Goal: Communication & Community: Answer question/provide support

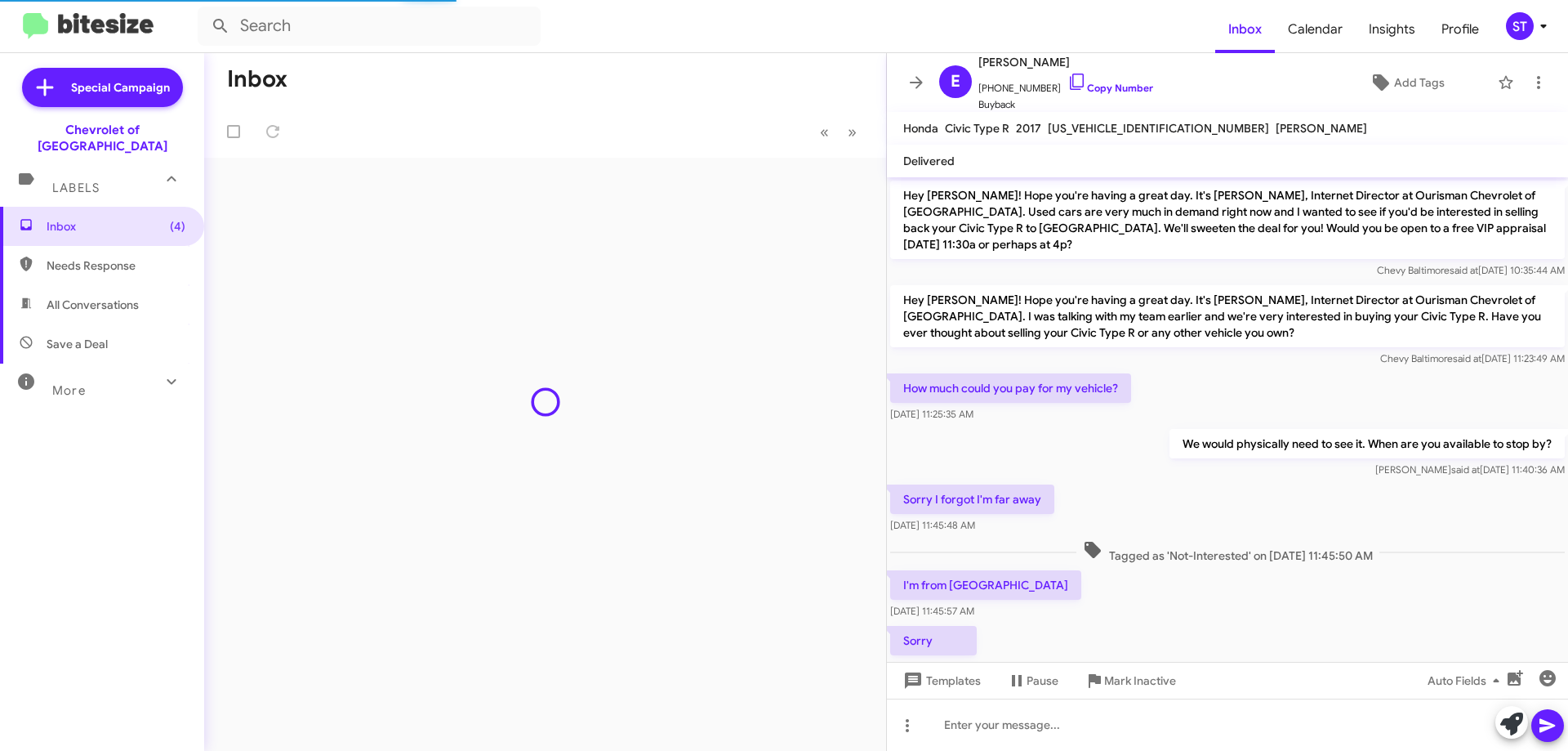
scroll to position [33, 0]
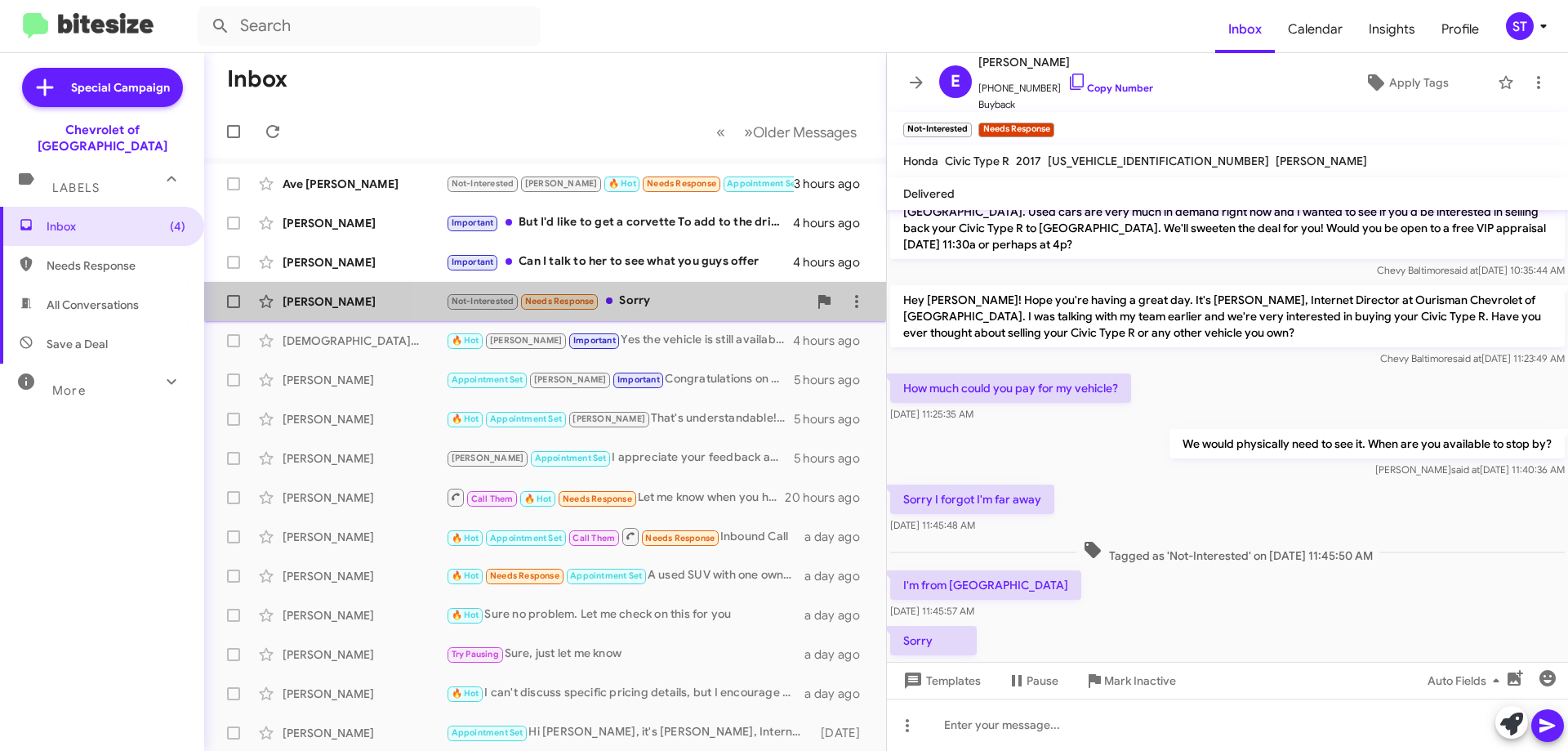
click at [679, 305] on div "Not-Interested Needs Response Sorry" at bounding box center [627, 301] width 362 height 19
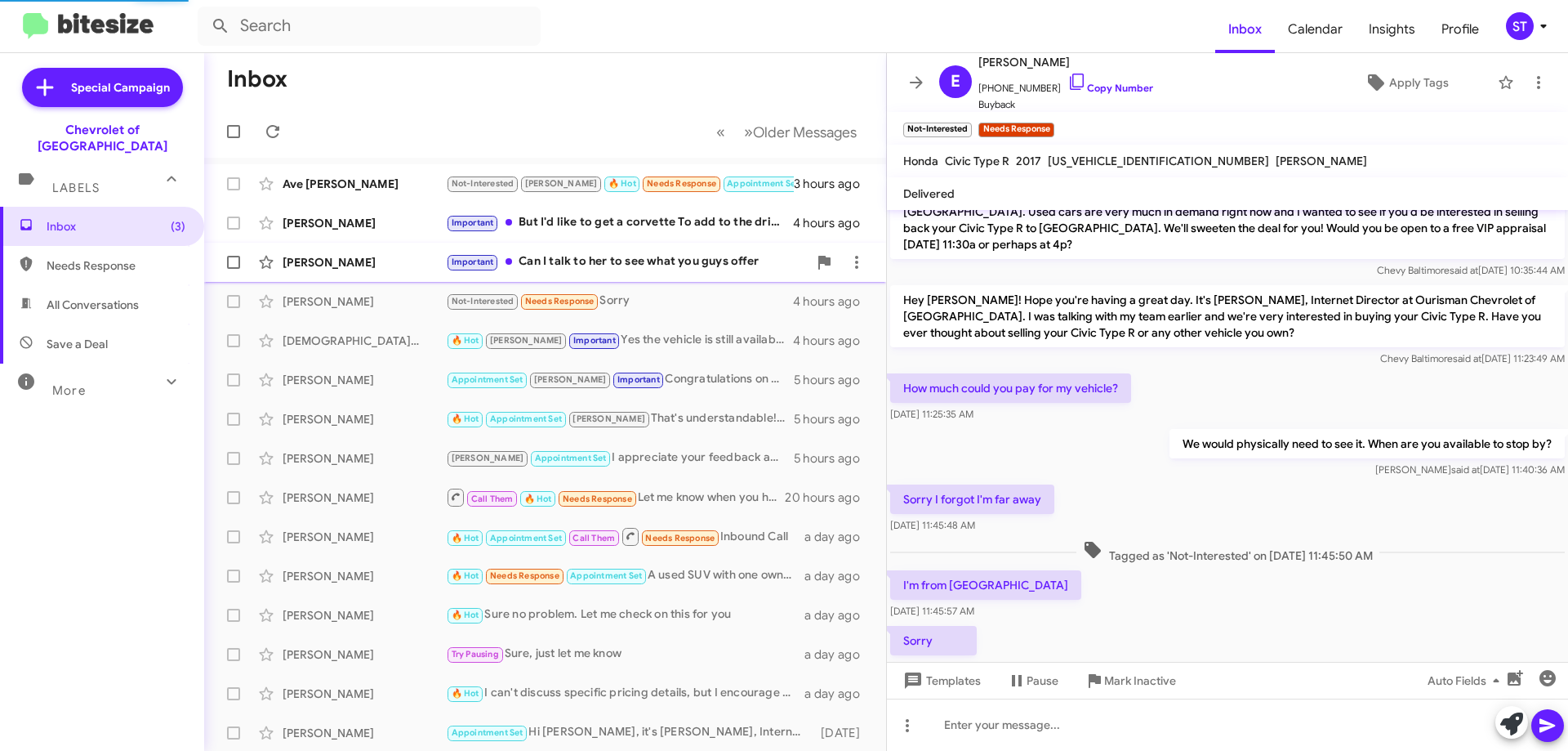
click at [616, 260] on div "Important Can I talk to her to see what you guys offer" at bounding box center [627, 262] width 362 height 19
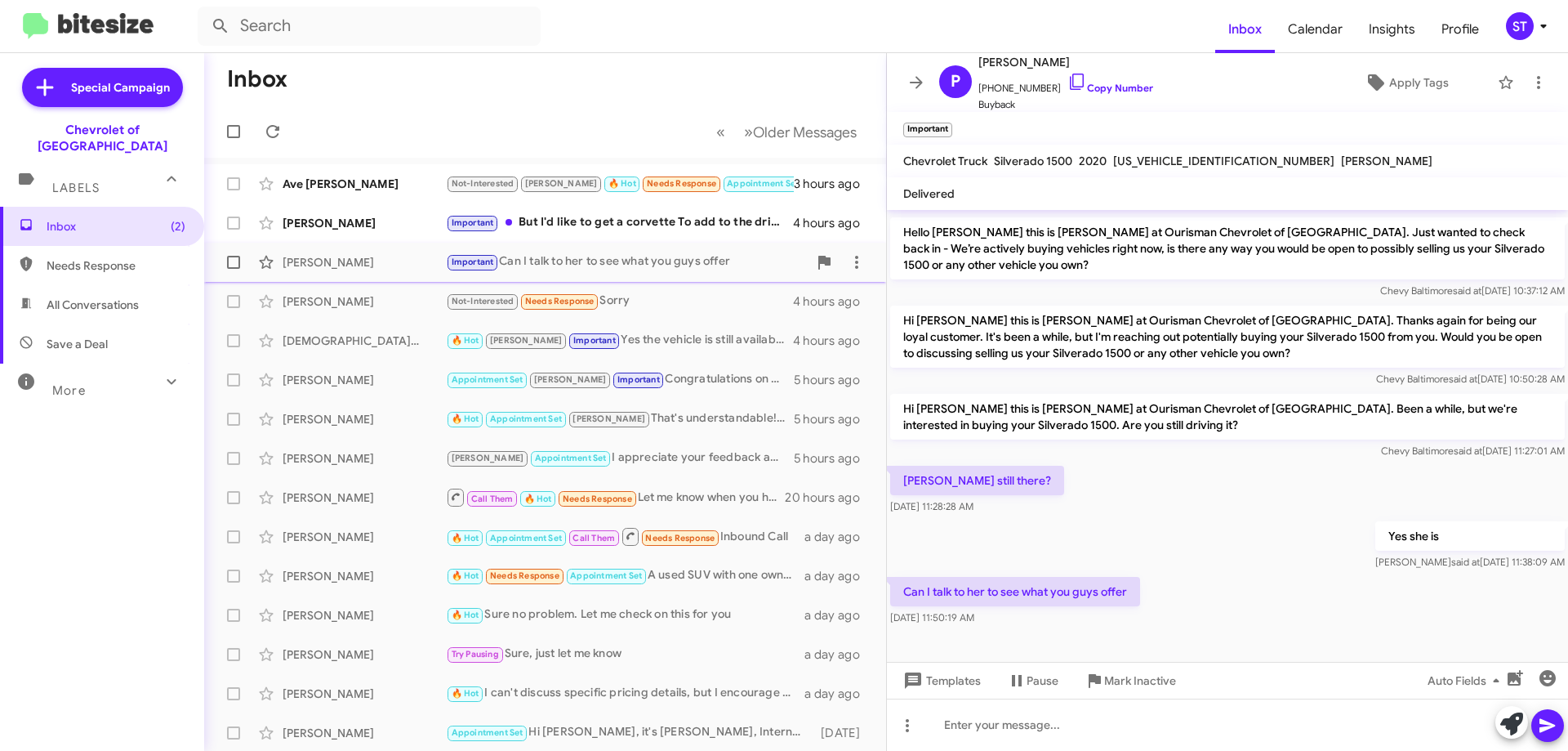
click at [629, 266] on div "Important Can I talk to her to see what you guys offer" at bounding box center [627, 262] width 362 height 19
click at [1068, 78] on icon at bounding box center [1077, 81] width 20 height 20
click at [702, 254] on div "Important Can I talk to her to see what you guys offer" at bounding box center [627, 262] width 362 height 19
click at [1068, 84] on icon at bounding box center [1077, 81] width 20 height 20
click at [373, 264] on div "[PERSON_NAME]" at bounding box center [364, 262] width 164 height 16
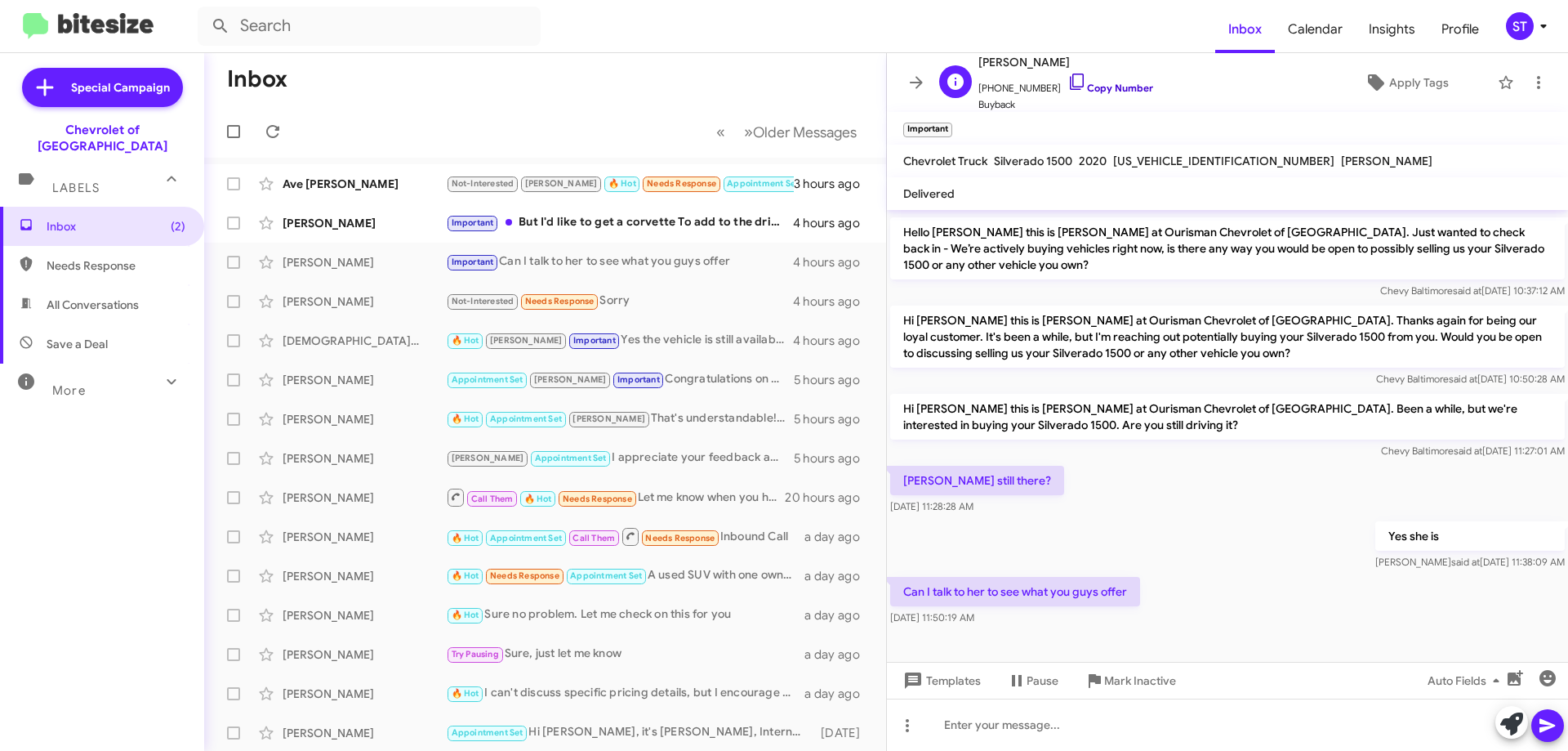
click at [1068, 75] on icon at bounding box center [1077, 81] width 20 height 20
click at [612, 229] on div "Important But I'd like to get a corvette To add to the drive way" at bounding box center [627, 223] width 362 height 19
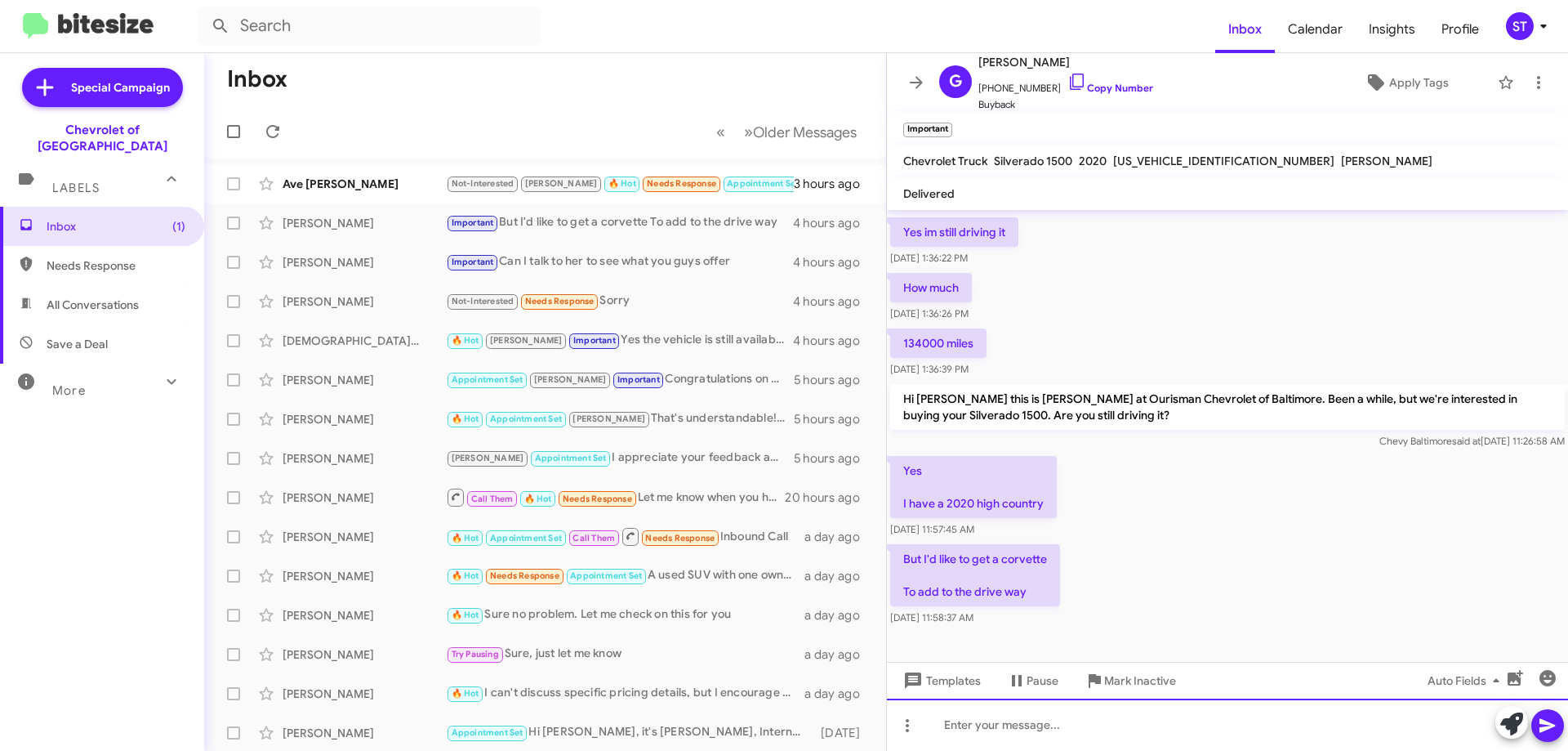
click at [987, 746] on div at bounding box center [1227, 724] width 681 height 53
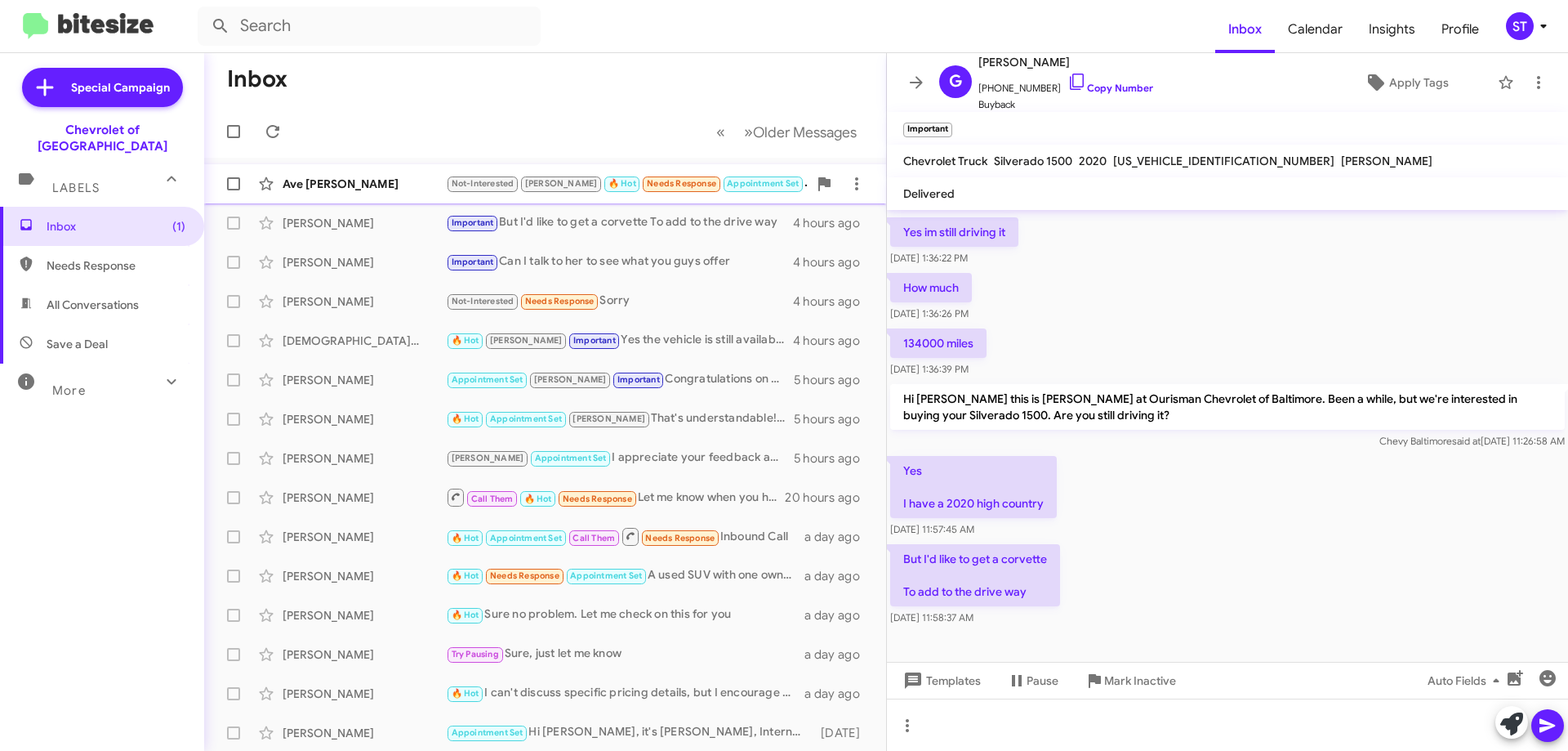
click at [350, 186] on div "Ave Allen" at bounding box center [364, 183] width 164 height 16
